Goal: Check status: Check status

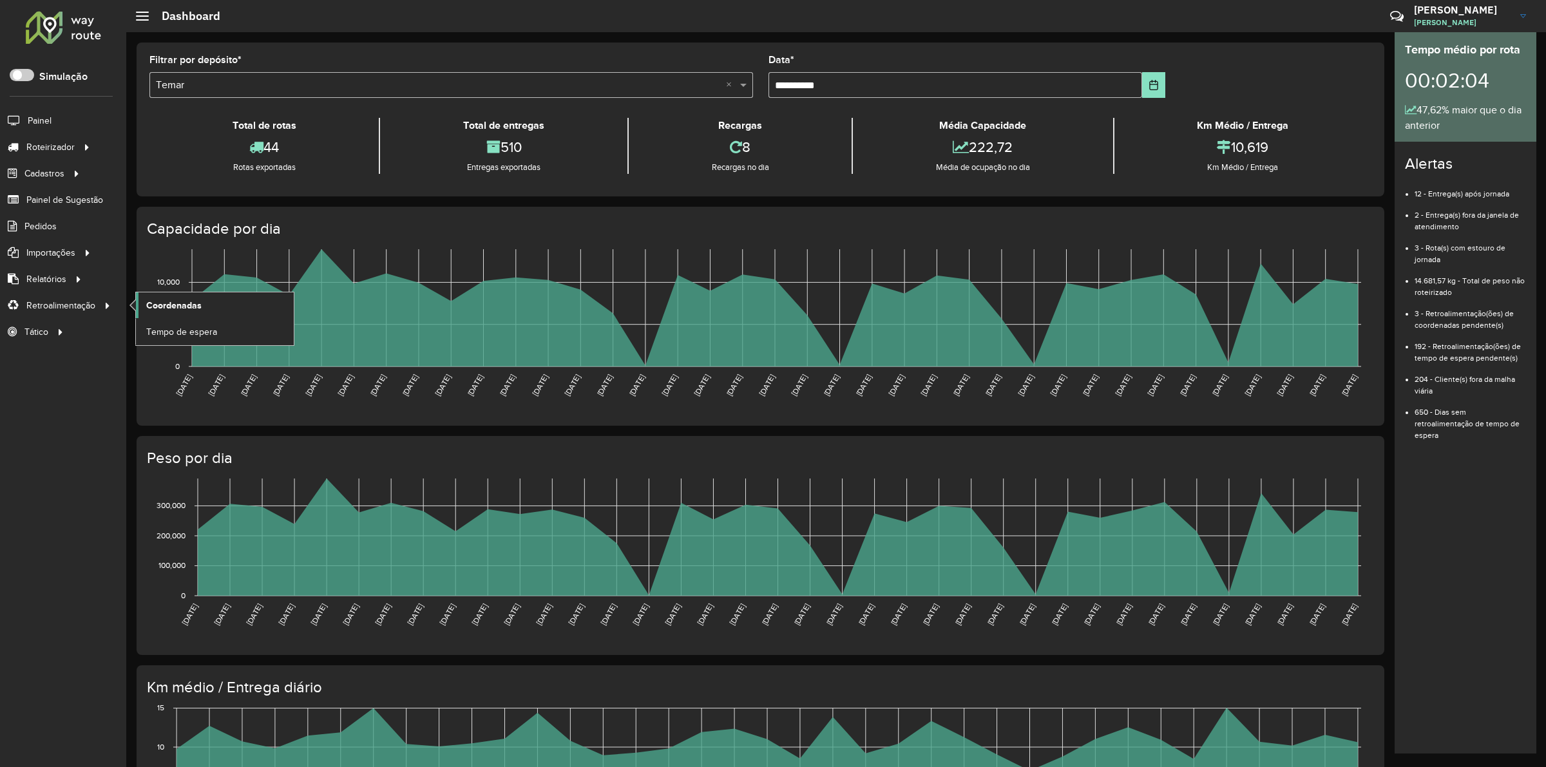
click at [176, 308] on span "Coordenadas" at bounding box center [173, 306] width 55 height 14
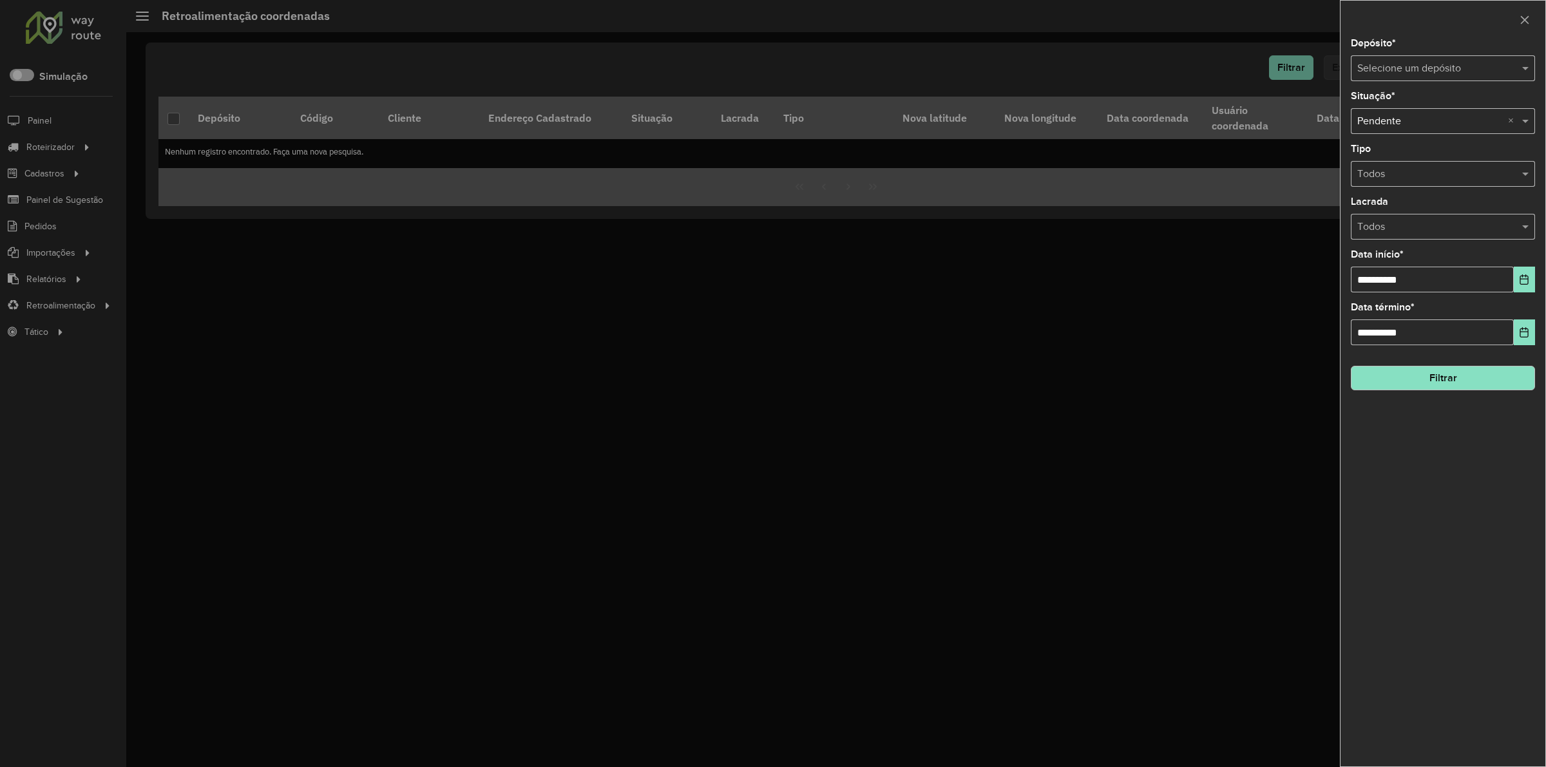
click at [1396, 79] on div "Selecione um depósito" at bounding box center [1443, 68] width 184 height 26
click at [1403, 126] on span "2 - Cemar - [GEOGRAPHIC_DATA]" at bounding box center [1434, 127] width 154 height 11
click at [1525, 285] on icon "Choose Date" at bounding box center [1524, 279] width 10 height 10
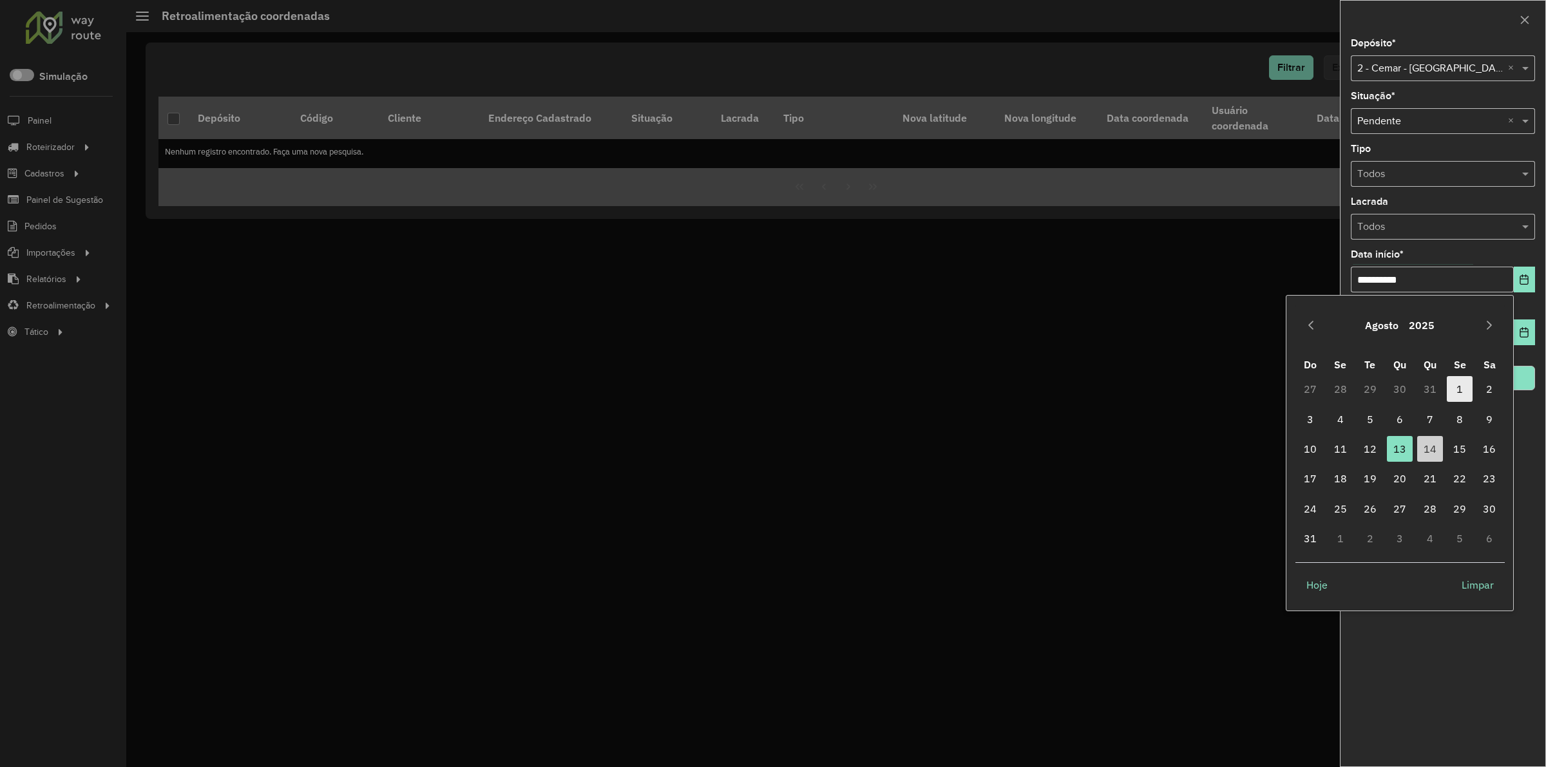
click at [1457, 385] on span "1" at bounding box center [1460, 389] width 26 height 26
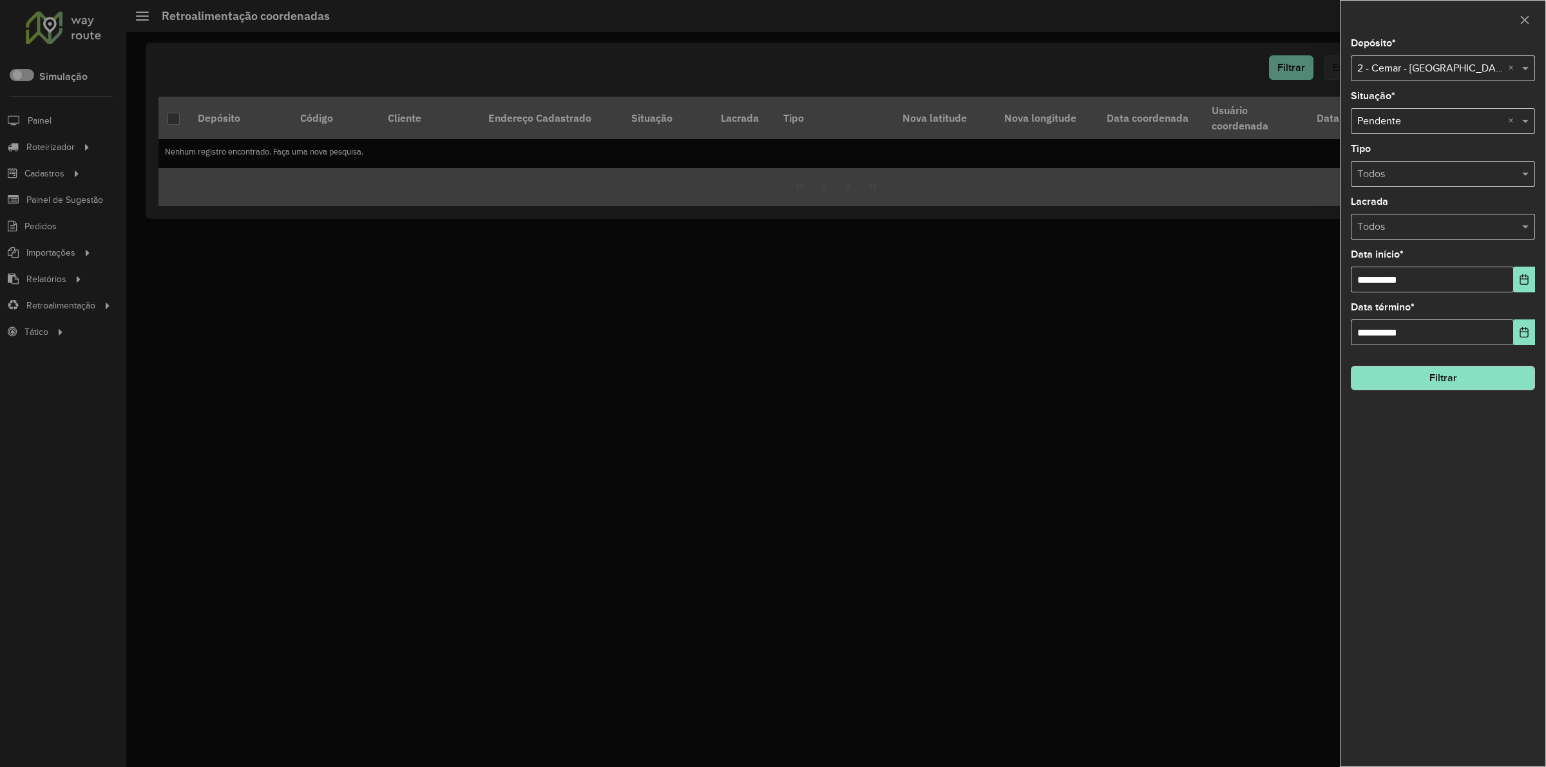
click at [1466, 382] on button "Filtrar" at bounding box center [1443, 378] width 184 height 24
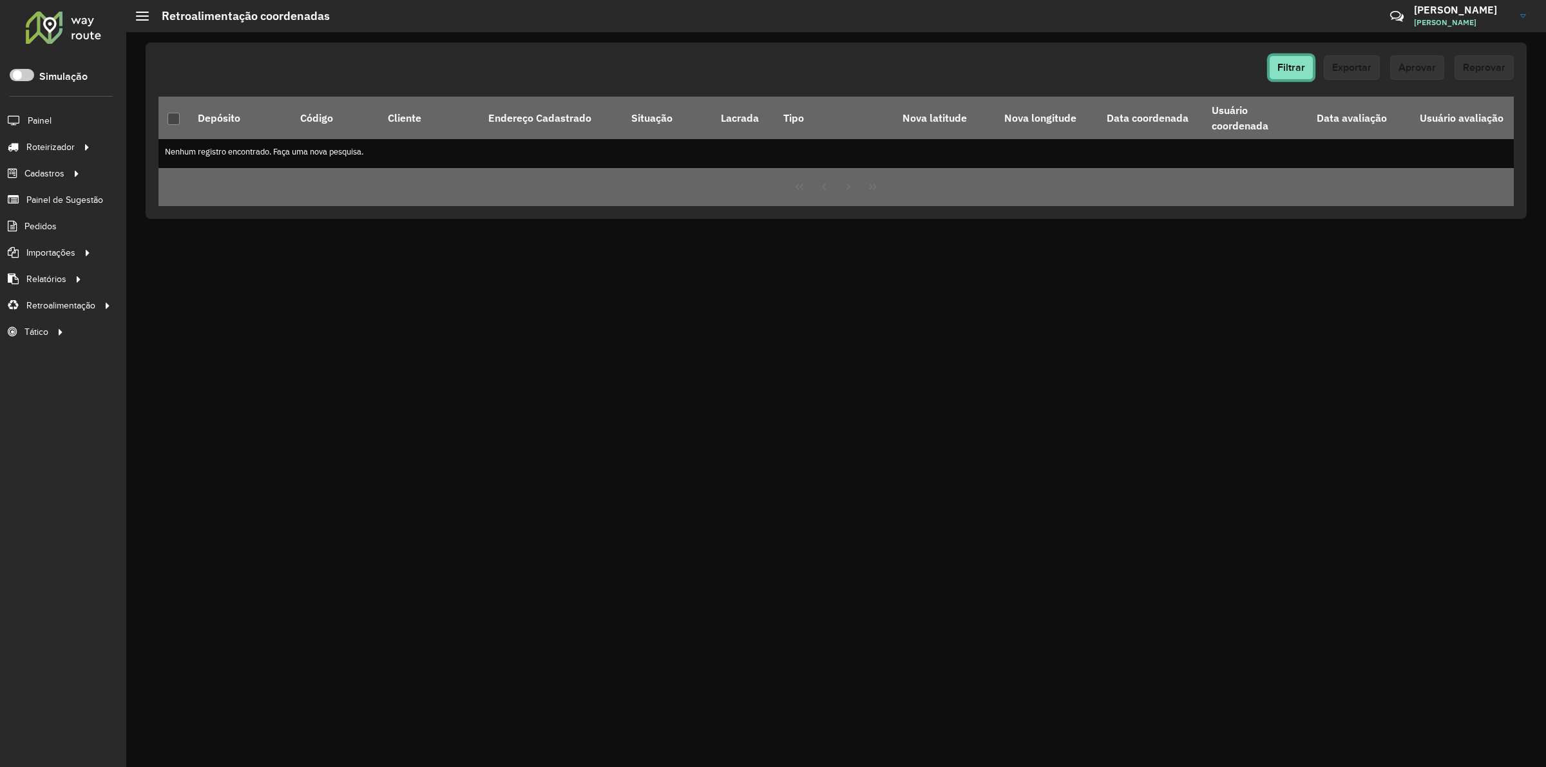
click at [1283, 68] on span "Filtrar" at bounding box center [1292, 67] width 28 height 11
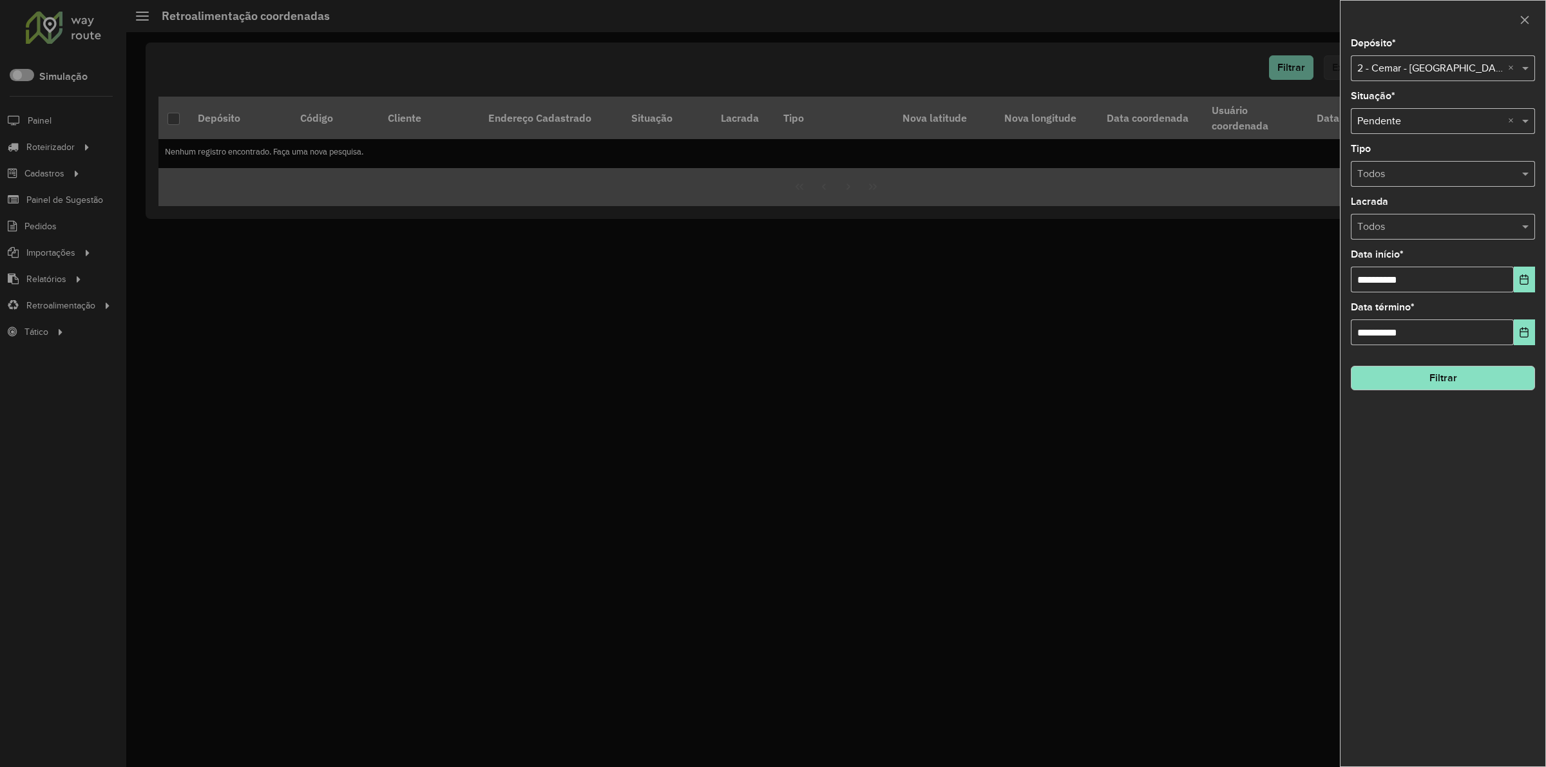
click at [1426, 66] on input "text" at bounding box center [1431, 68] width 146 height 15
click at [1400, 108] on span "1 - Cemar - Gurupi" at bounding box center [1397, 106] width 80 height 11
click at [1444, 374] on button "Filtrar" at bounding box center [1443, 378] width 184 height 24
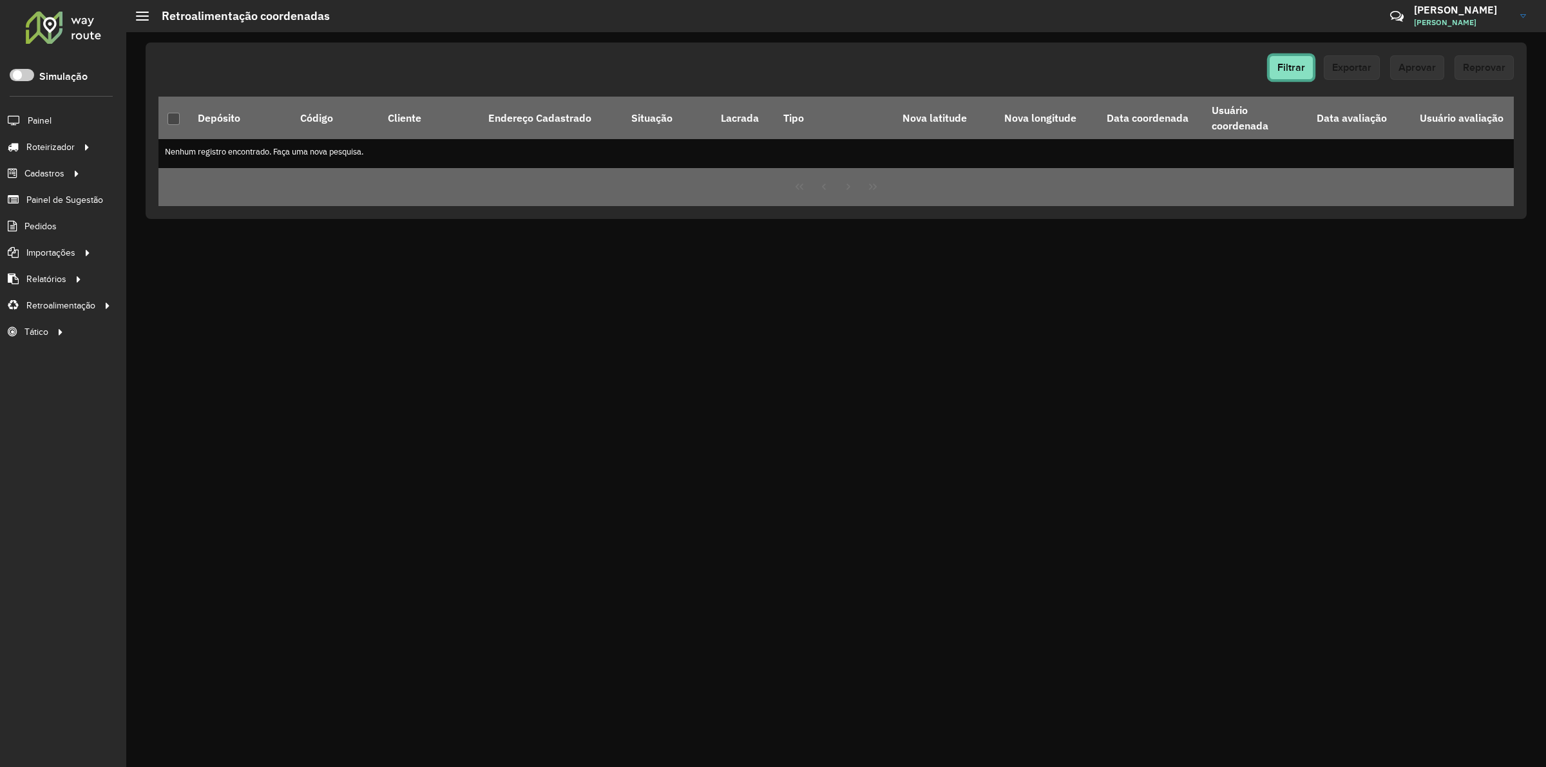
click at [1294, 69] on span "Filtrar" at bounding box center [1292, 67] width 28 height 11
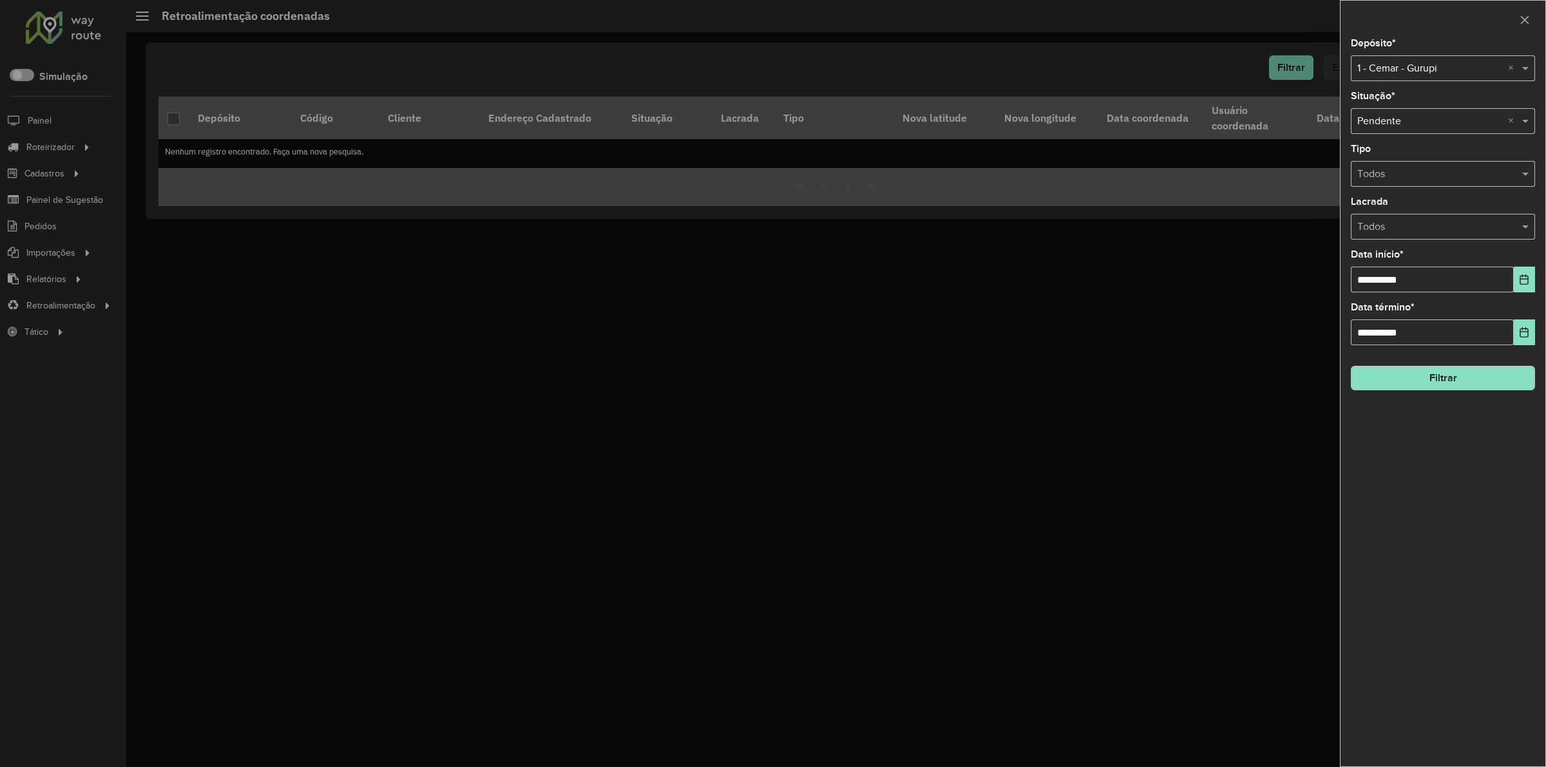
drag, startPoint x: 1366, startPoint y: 68, endPoint x: 1378, endPoint y: 75, distance: 13.6
click at [1367, 68] on input "text" at bounding box center [1431, 68] width 146 height 15
click at [1383, 124] on span "Temar" at bounding box center [1371, 127] width 28 height 11
click at [1440, 394] on div "**********" at bounding box center [1443, 403] width 205 height 728
click at [1440, 390] on button "Filtrar" at bounding box center [1443, 378] width 184 height 24
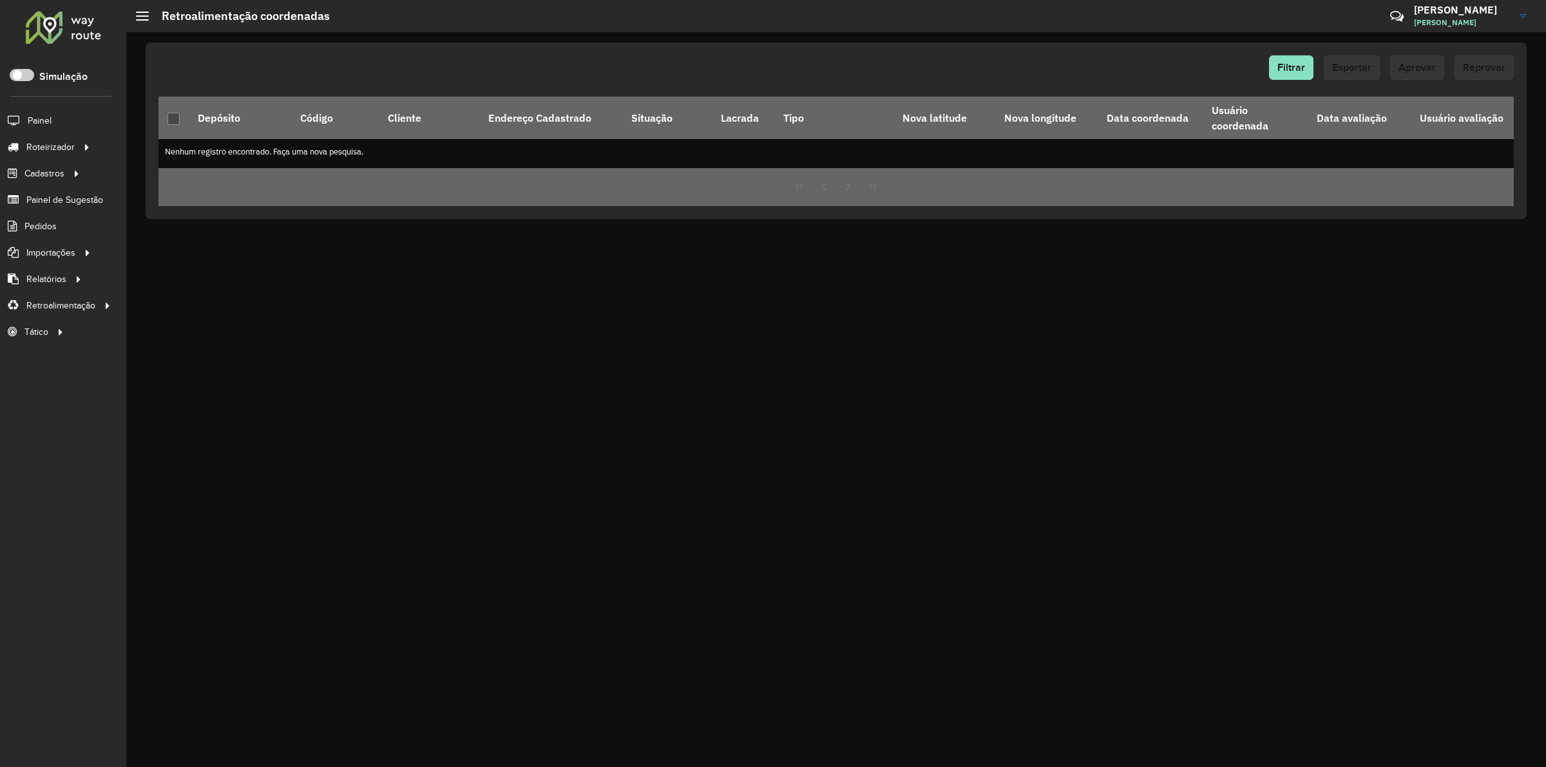
click at [56, 24] on div at bounding box center [63, 27] width 78 height 34
